Goal: Task Accomplishment & Management: Manage account settings

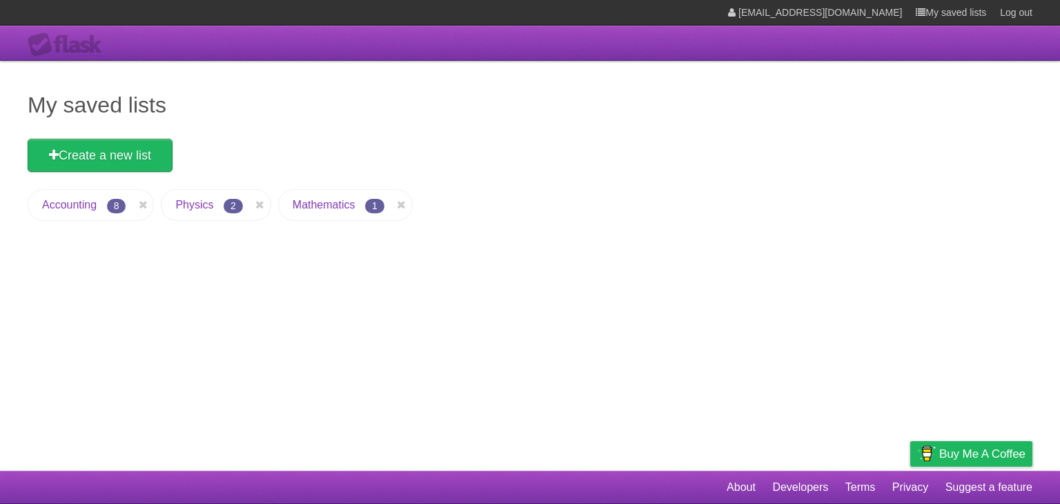
click at [98, 210] on li "Accounting 8" at bounding box center [91, 205] width 126 height 32
click at [401, 203] on icon at bounding box center [402, 205] width 14 height 17
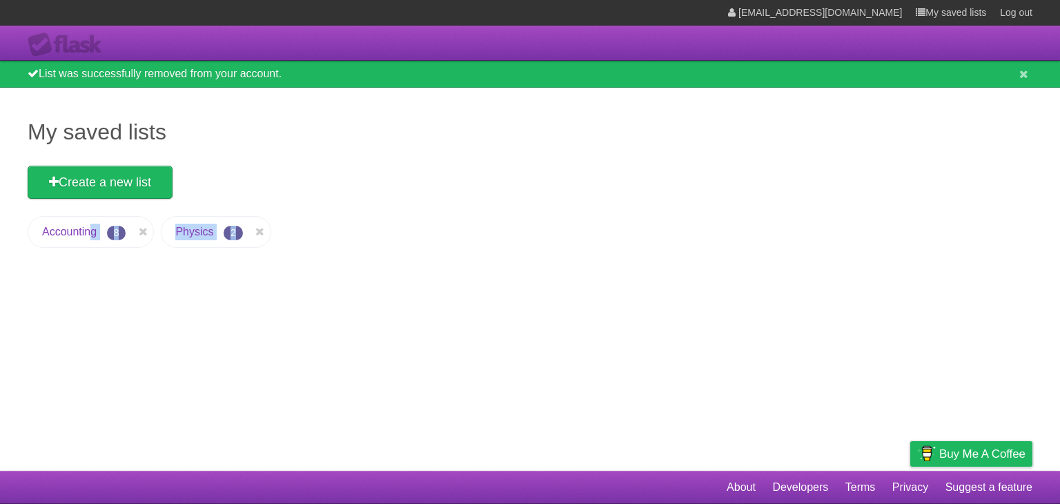
drag, startPoint x: 0, startPoint y: 0, endPoint x: 90, endPoint y: 230, distance: 247.5
click at [90, 230] on div "My saved lists Create a new list Accounting 8 Physics 2" at bounding box center [530, 279] width 1060 height 383
click at [90, 230] on link "Accounting" at bounding box center [69, 232] width 54 height 12
click at [183, 310] on div "My saved lists Create a new list Accounting 8 Physics 2" at bounding box center [530, 279] width 1060 height 383
click at [99, 233] on li "Accounting 8" at bounding box center [91, 232] width 126 height 32
